Goal: Task Accomplishment & Management: Complete application form

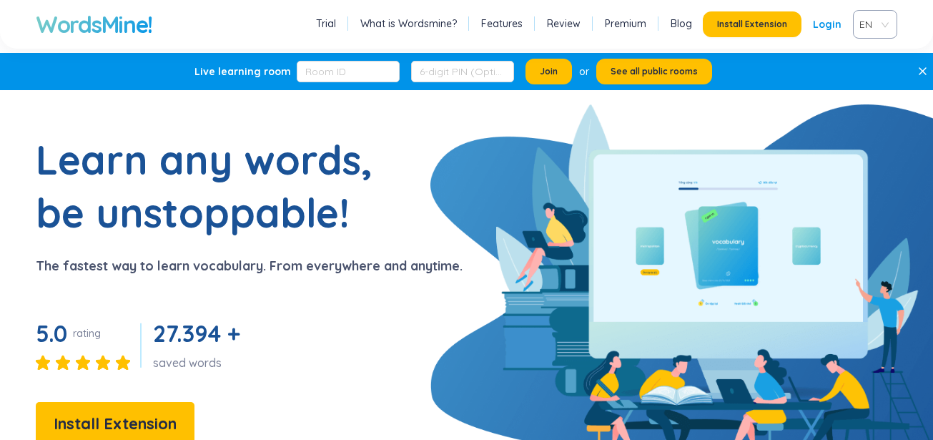
click at [831, 21] on link "Login" at bounding box center [827, 24] width 29 height 26
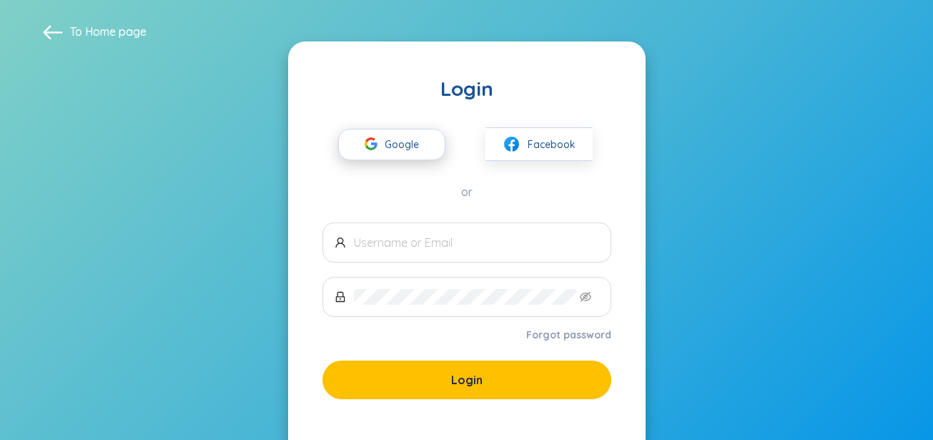
click at [400, 144] on span "Google" at bounding box center [405, 144] width 41 height 30
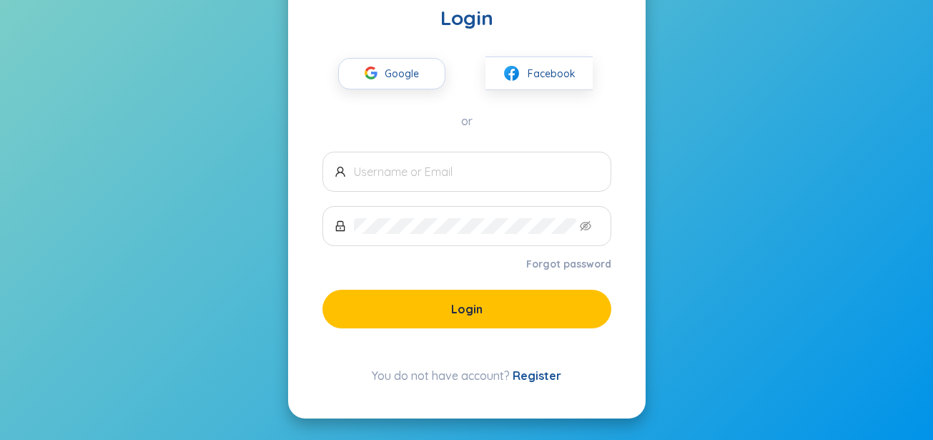
click at [533, 375] on link "Register" at bounding box center [536, 375] width 49 height 14
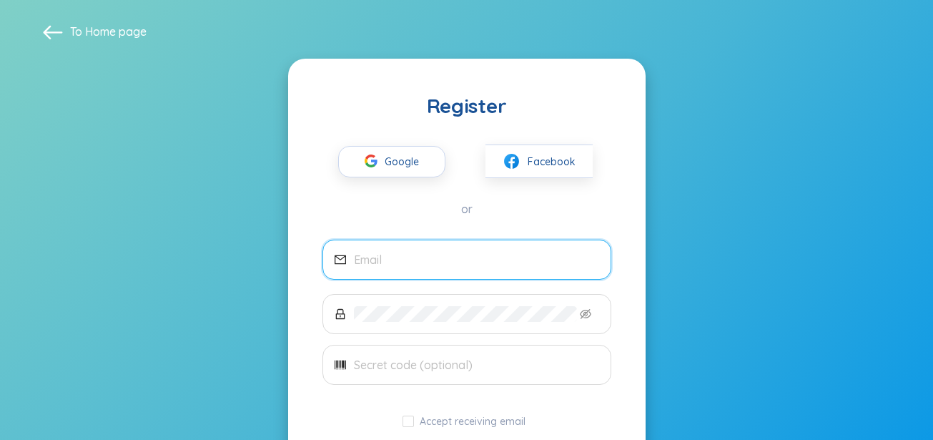
click at [470, 264] on input "email" at bounding box center [476, 260] width 245 height 16
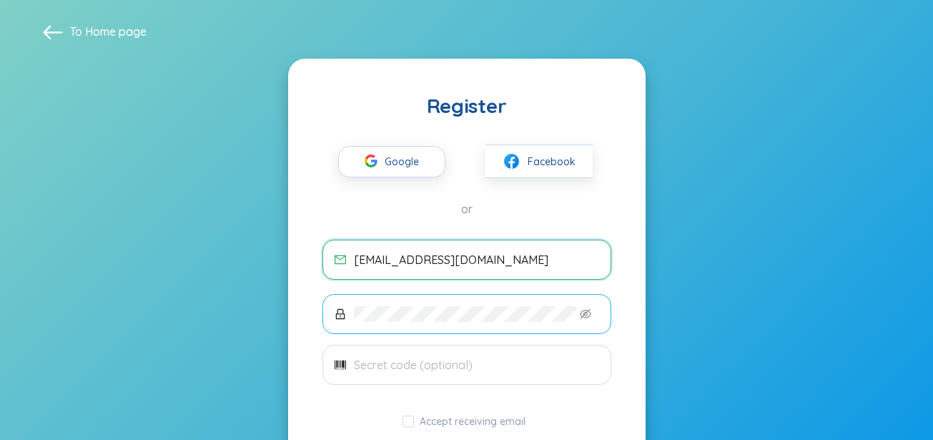
type input "[EMAIL_ADDRESS][DOMAIN_NAME]"
click at [465, 301] on span at bounding box center [466, 314] width 289 height 40
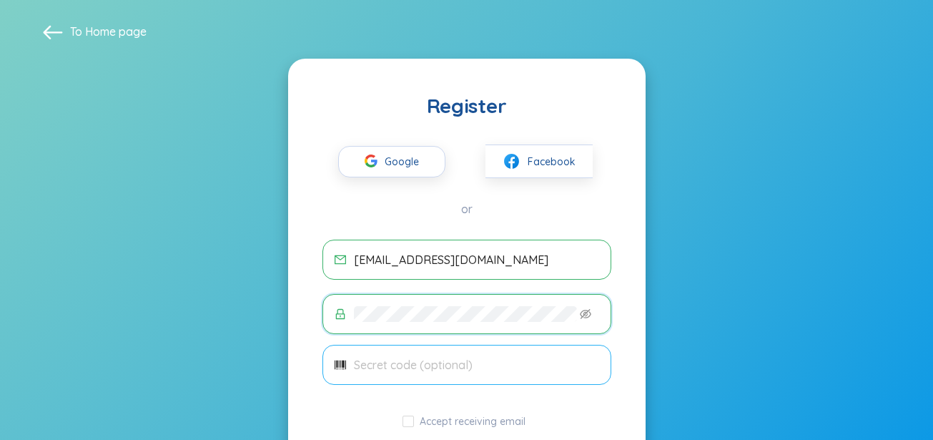
click at [459, 369] on input "text" at bounding box center [476, 365] width 245 height 16
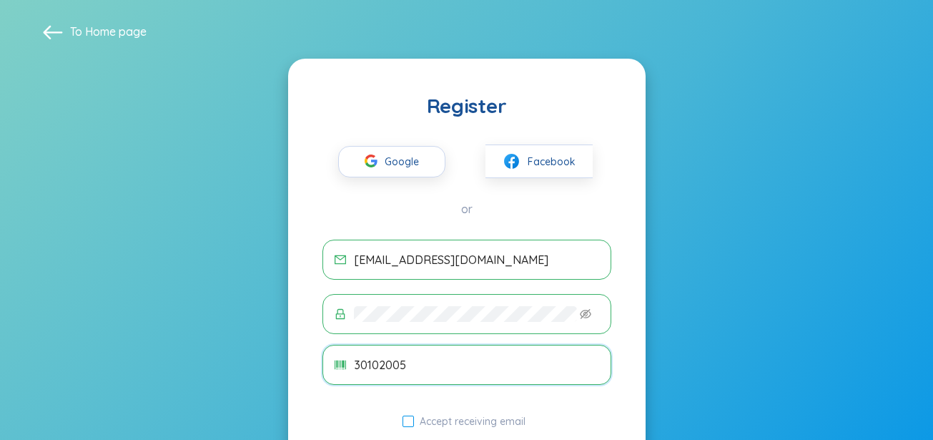
type input "30102005"
click at [447, 424] on span "Accept receiving email" at bounding box center [472, 421] width 117 height 13
click at [414, 424] on input "Accept receiving email" at bounding box center [407, 420] width 11 height 11
checkbox input "true"
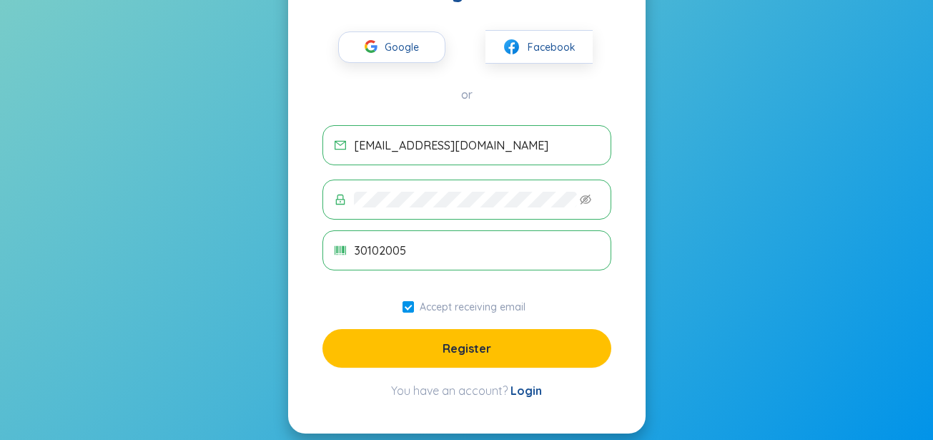
scroll to position [117, 0]
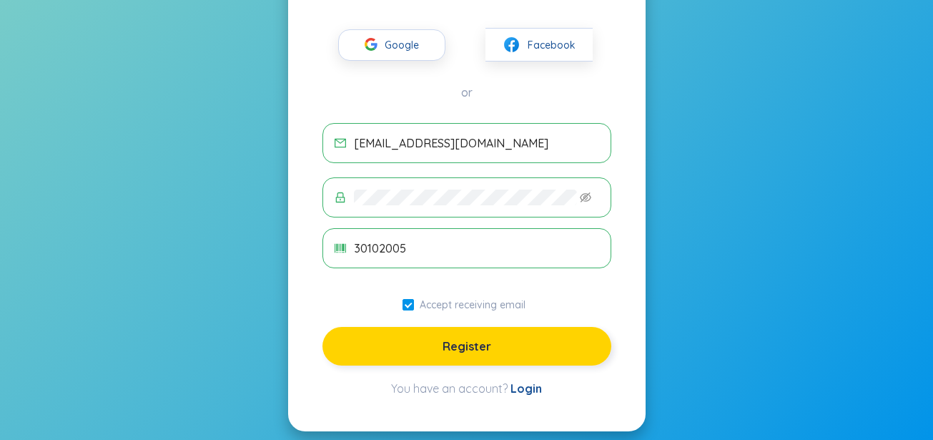
click at [468, 357] on button "Register" at bounding box center [466, 346] width 289 height 39
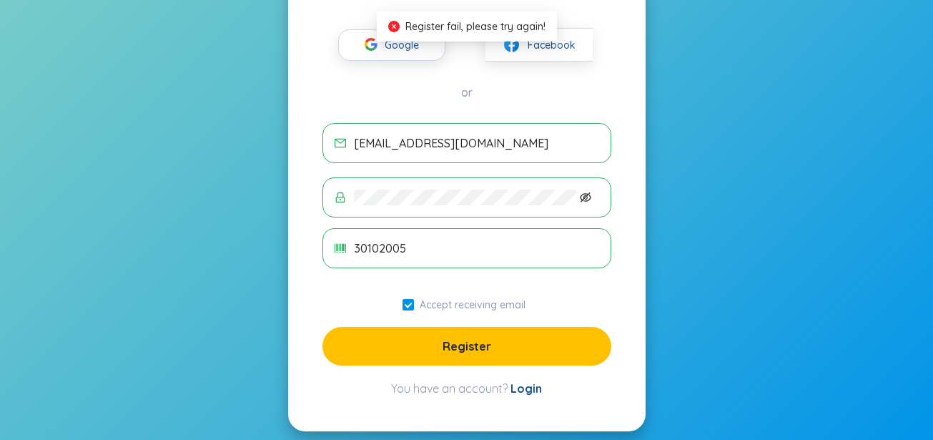
click at [587, 194] on icon "eye-invisible" at bounding box center [585, 197] width 11 height 11
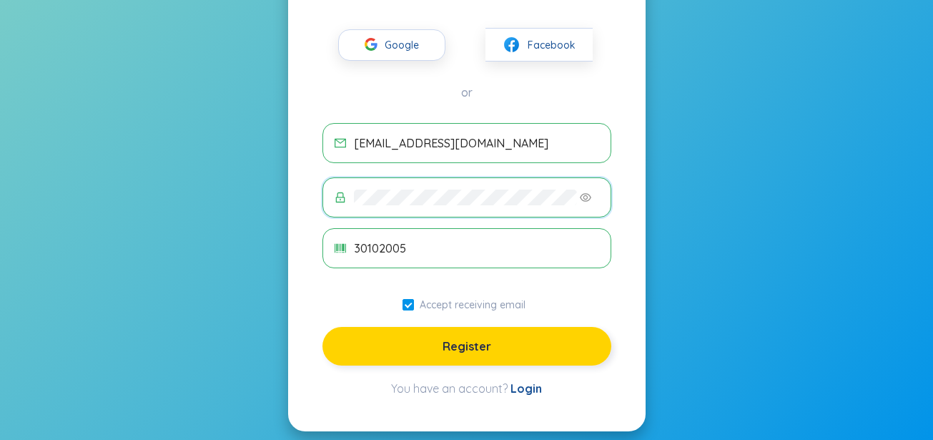
click at [455, 358] on button "Register" at bounding box center [466, 346] width 289 height 39
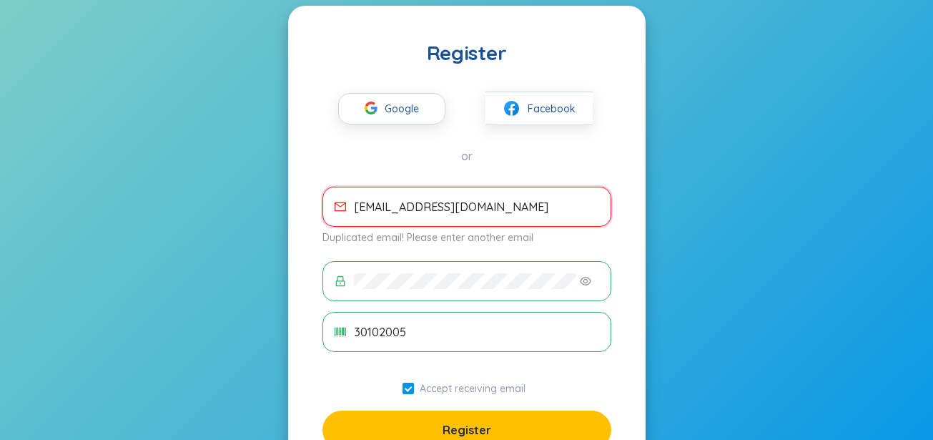
scroll to position [46, 0]
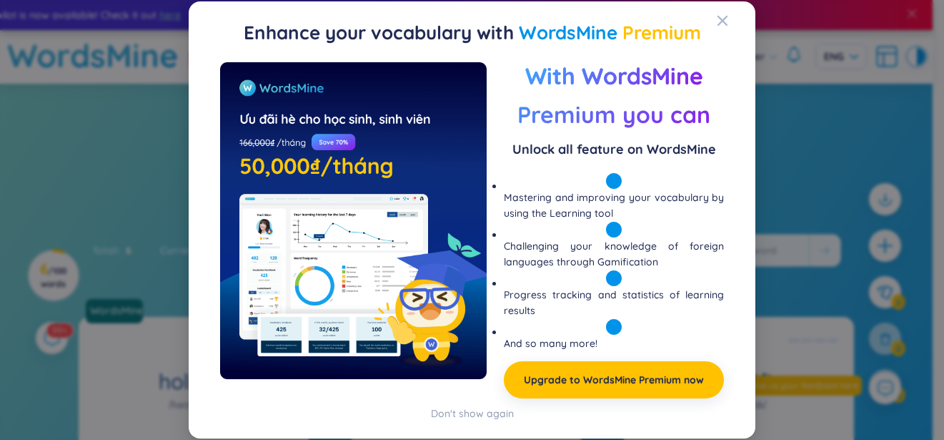
click at [455, 410] on div "Preview With WordsMine Premium you can Unlock all feature on WordsMine Masterin…" at bounding box center [472, 237] width 532 height 350
click at [460, 418] on div "Don't show again" at bounding box center [472, 413] width 83 height 16
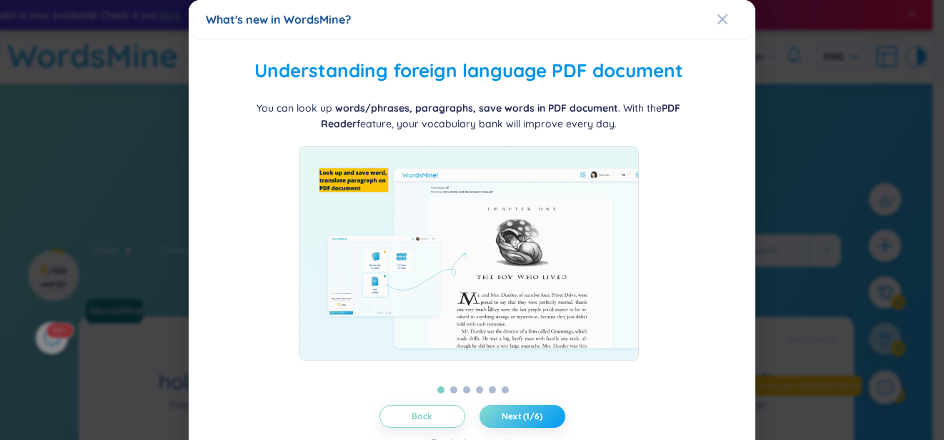
click at [528, 415] on span "Next (1/6)" at bounding box center [522, 415] width 41 height 11
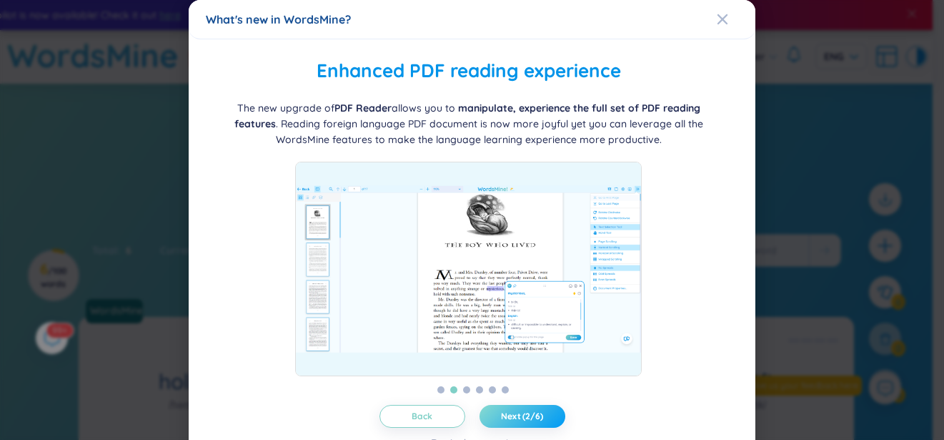
click at [528, 415] on span "Next (2/6)" at bounding box center [522, 415] width 42 height 11
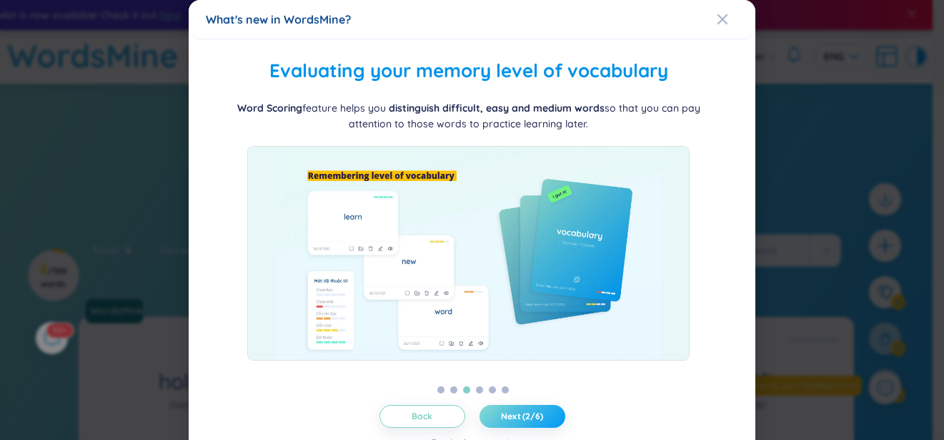
click at [528, 415] on span "Next (2/6)" at bounding box center [522, 415] width 42 height 11
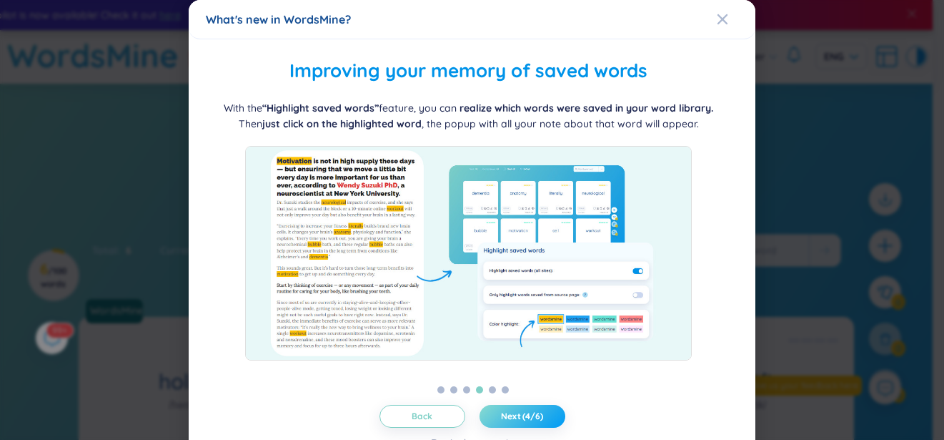
click at [528, 415] on span "Next (4/6)" at bounding box center [522, 415] width 42 height 11
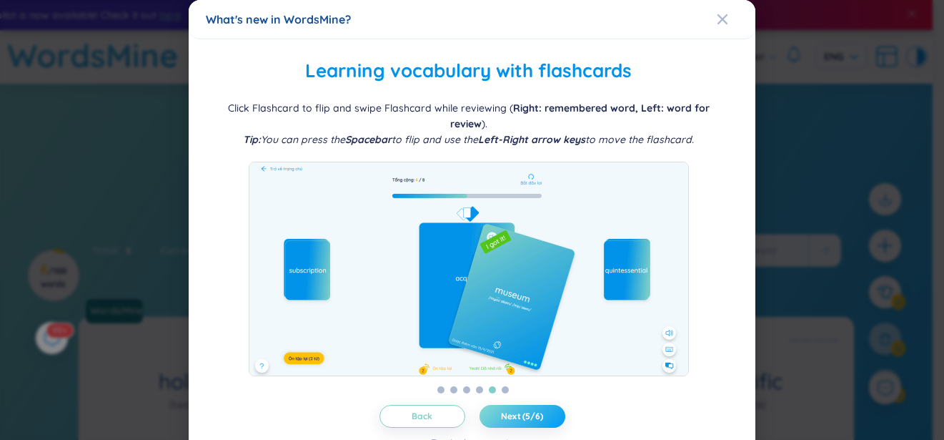
click at [528, 415] on span "Next (5/6)" at bounding box center [522, 415] width 42 height 11
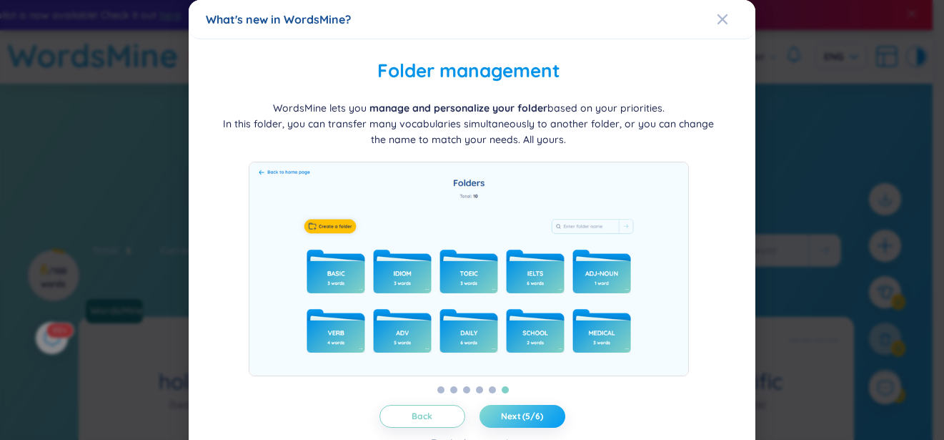
click at [528, 415] on span "Next (5/6)" at bounding box center [522, 415] width 42 height 11
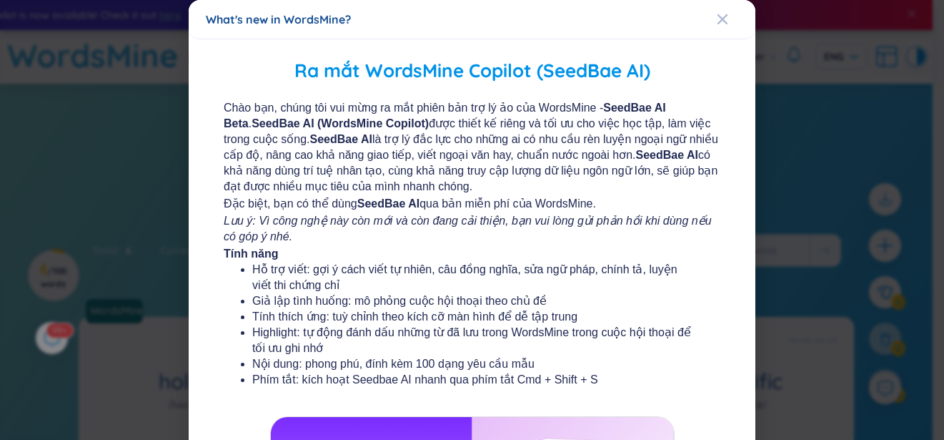
click at [664, 227] on icon "Lưu ý: Vì công nghệ này còn mới và còn đang cải thiện, bạn vui lòng gửi phản hồ…" at bounding box center [468, 228] width 488 height 28
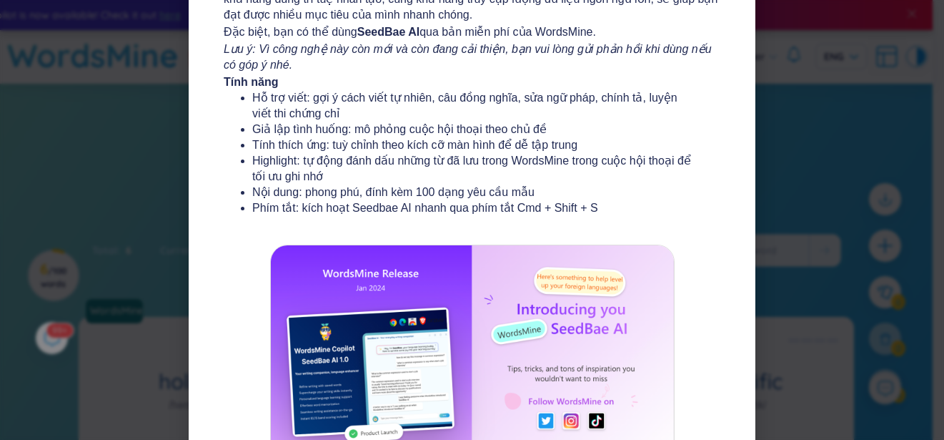
scroll to position [282, 0]
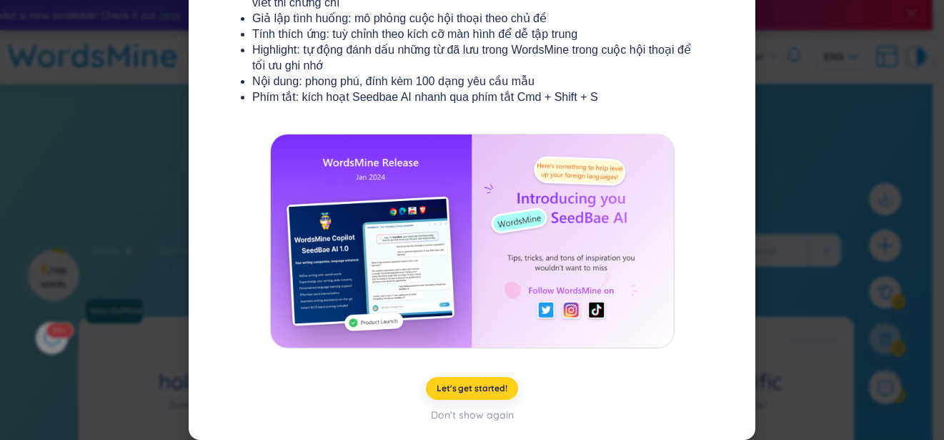
click at [472, 386] on span "Let's get started!" at bounding box center [472, 387] width 71 height 11
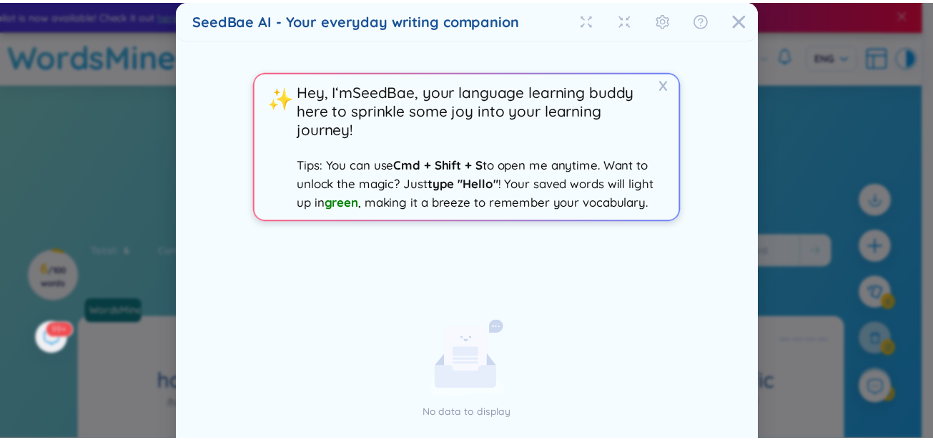
scroll to position [149, 0]
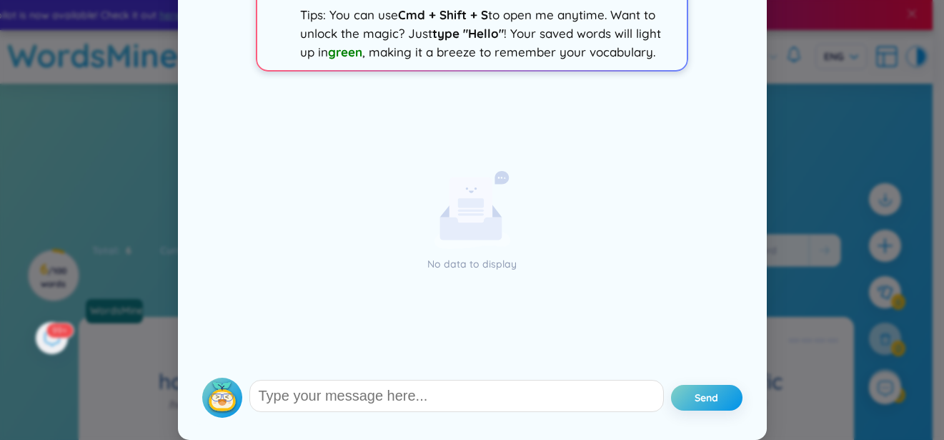
click at [803, 335] on div "SeedBae AI - Your everyday writing companion X ✨ Hey, I‘m SeedBae , your langua…" at bounding box center [472, 220] width 944 height 440
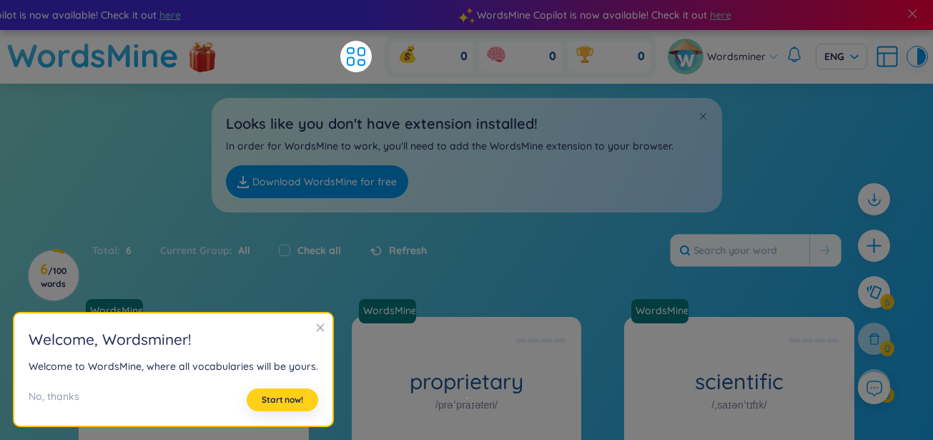
click at [281, 400] on span "Start now!" at bounding box center [282, 399] width 41 height 11
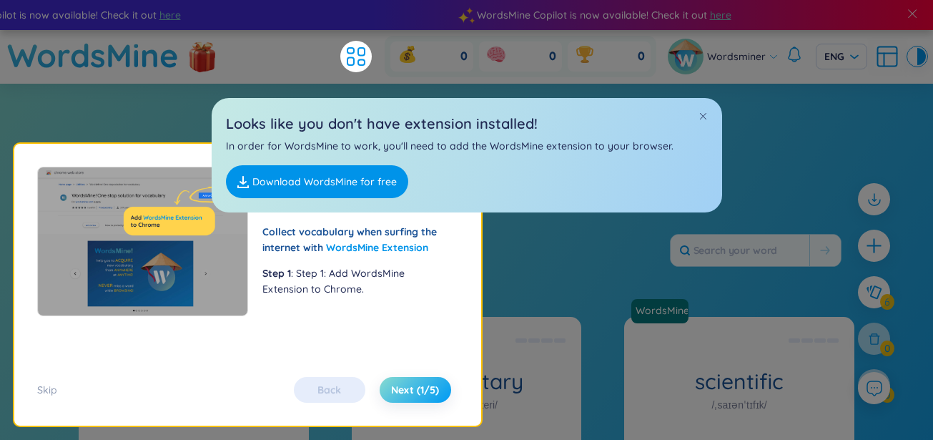
click at [397, 397] on button "Next (1/5)" at bounding box center [415, 390] width 71 height 26
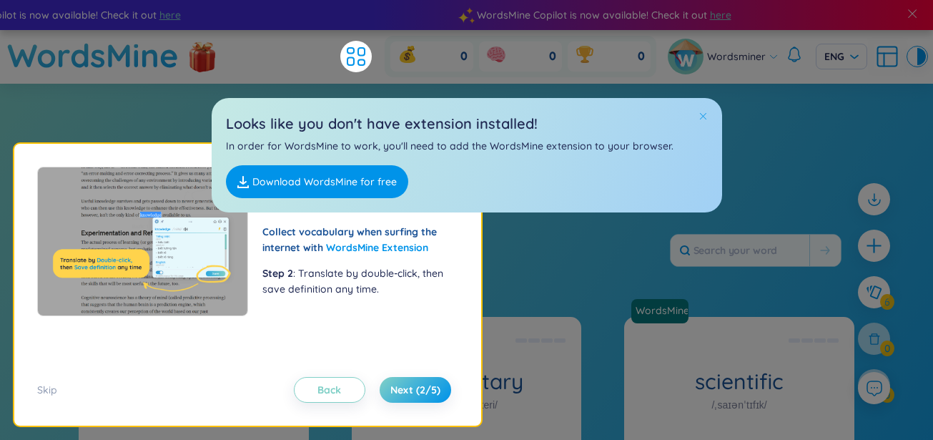
click at [704, 121] on div at bounding box center [703, 117] width 10 height 16
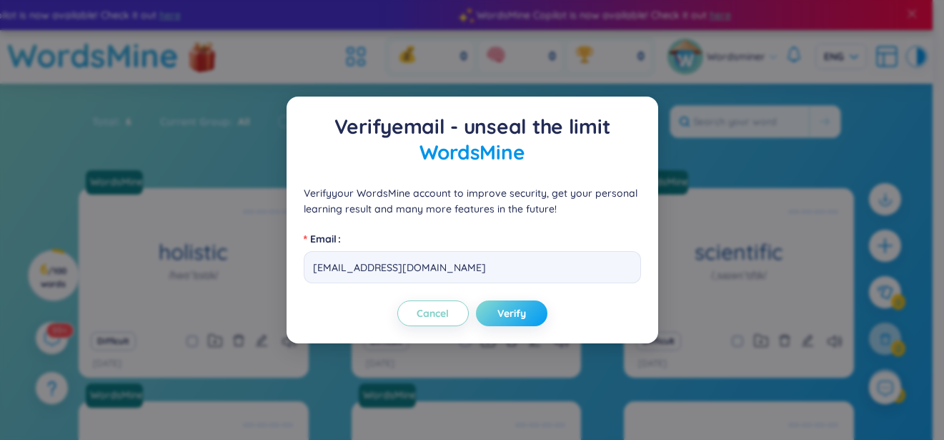
click at [522, 322] on button "Verify" at bounding box center [511, 313] width 71 height 26
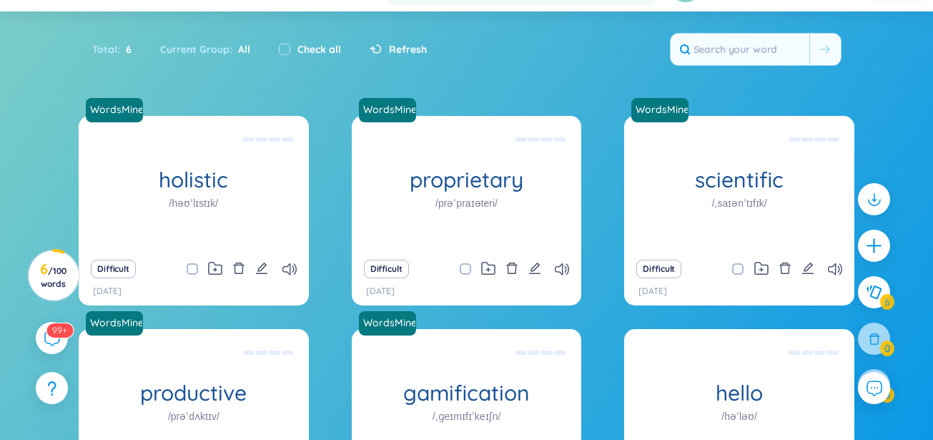
scroll to position [0, 0]
